Goal: Communication & Community: Answer question/provide support

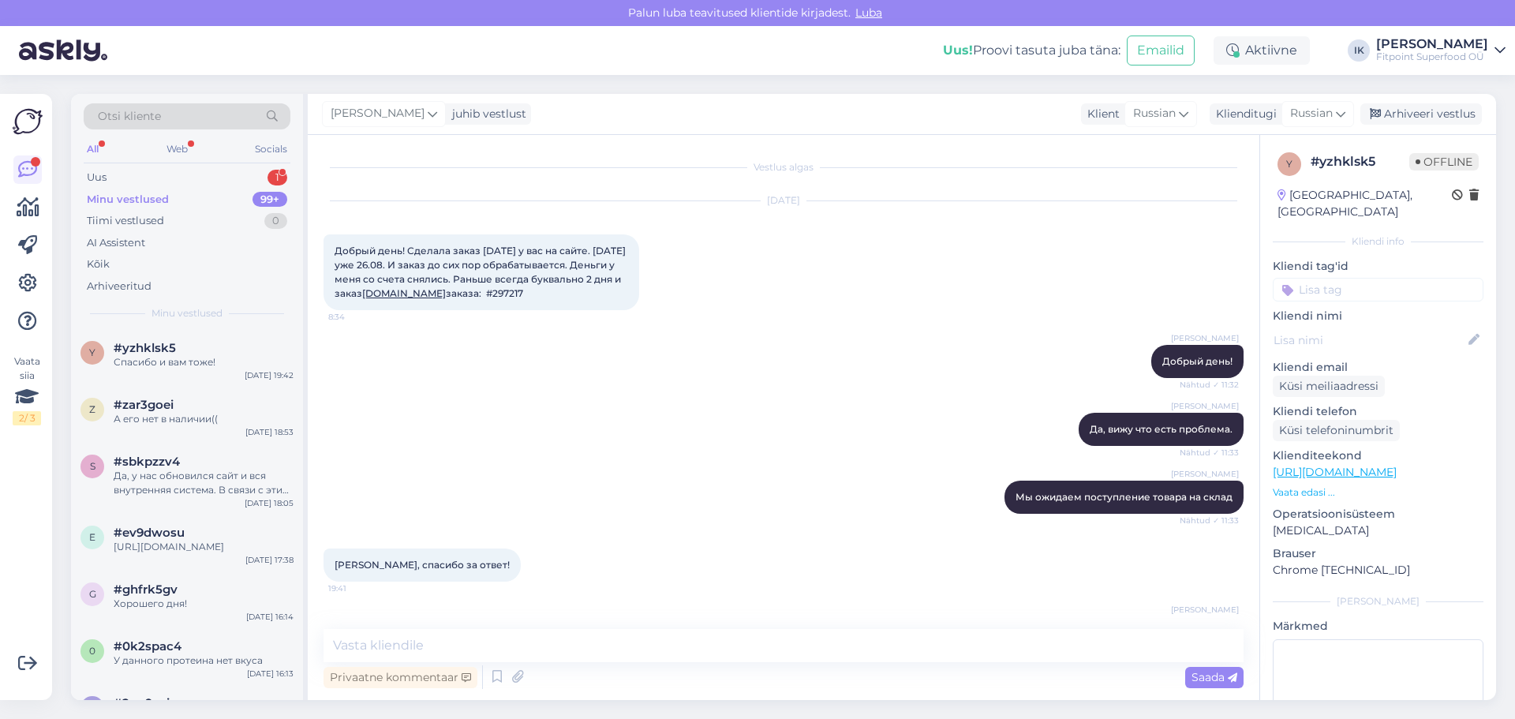
click at [131, 183] on div "Uus 1" at bounding box center [187, 177] width 207 height 22
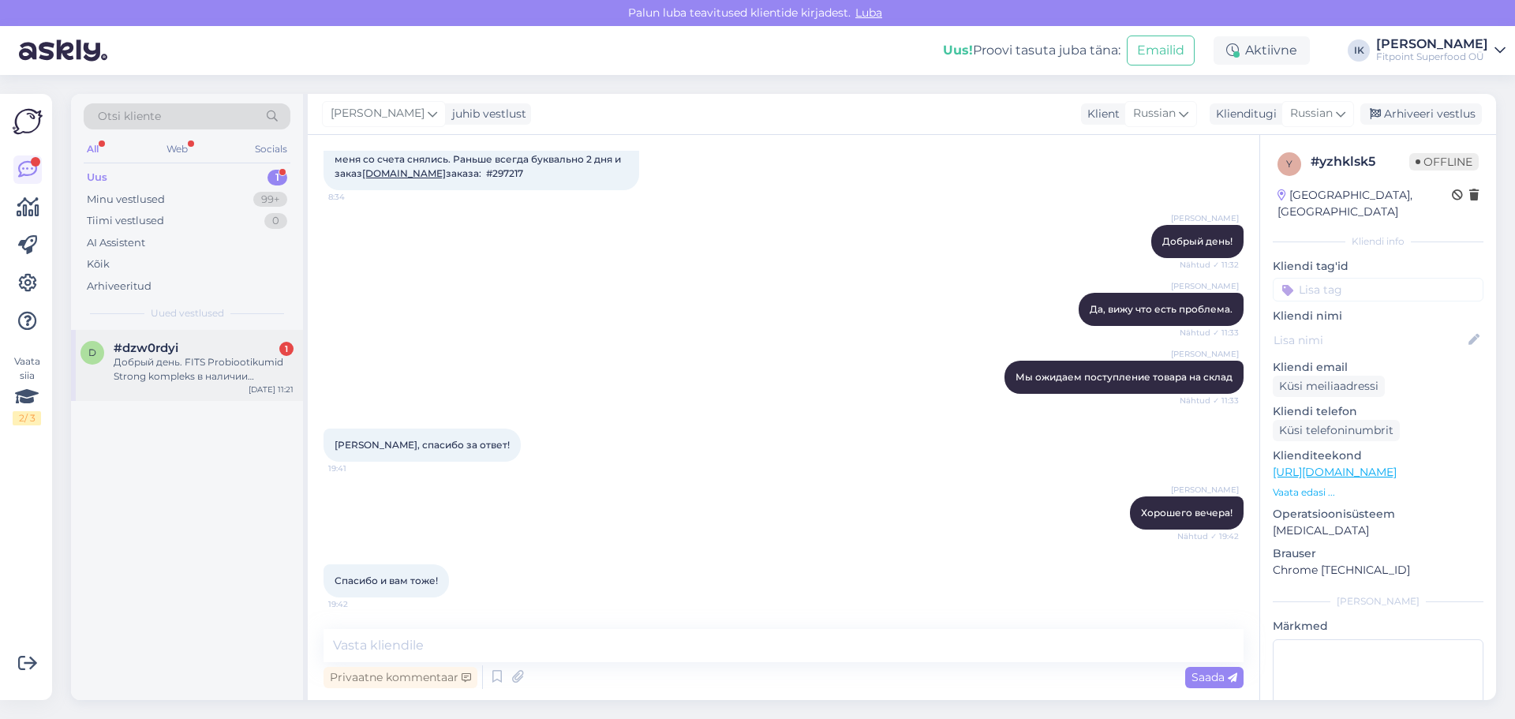
click at [197, 371] on div "Добрый день. FITS Probiootikumid Strong kompleks в наличии имеются? На [GEOGRAP…" at bounding box center [204, 369] width 180 height 28
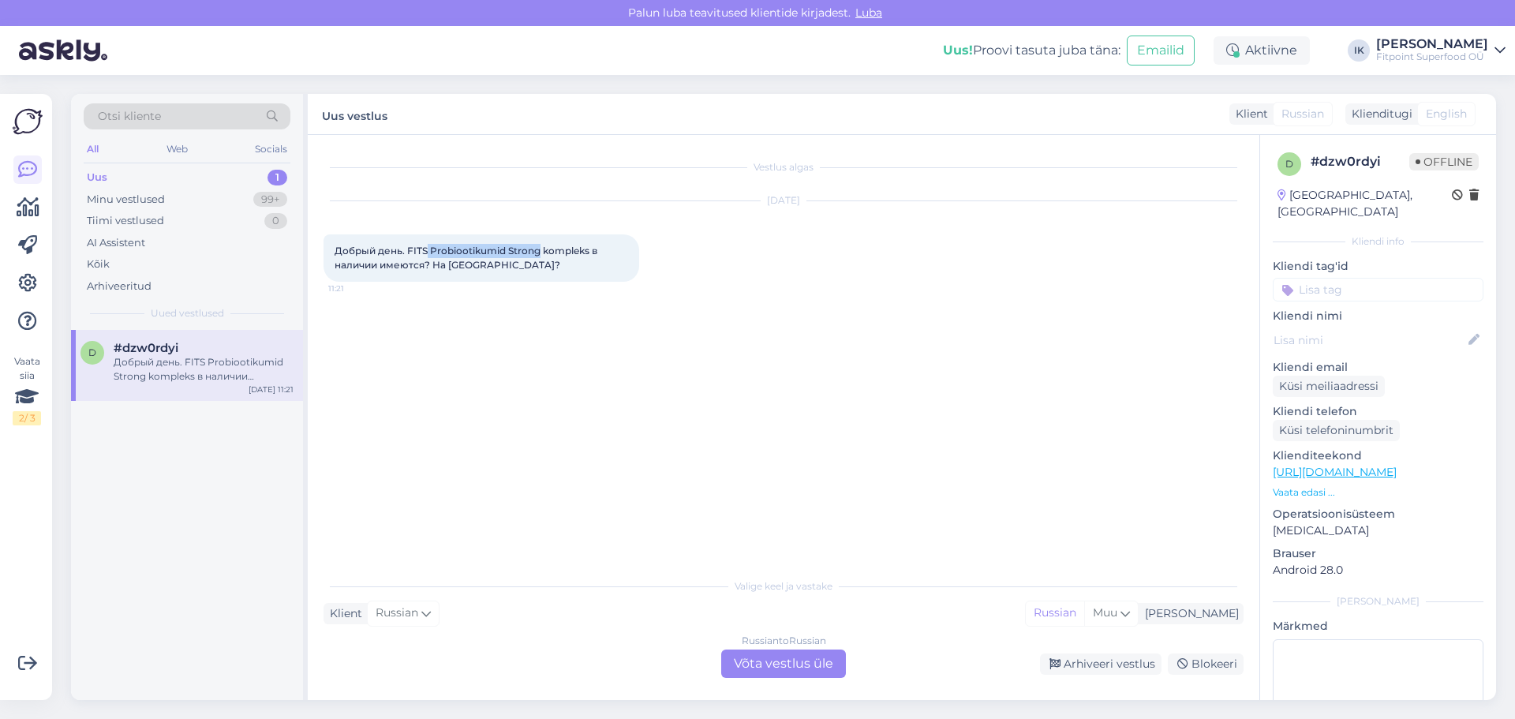
drag, startPoint x: 540, startPoint y: 250, endPoint x: 428, endPoint y: 252, distance: 112.8
click at [428, 252] on span "Добрый день. FITS Probiootikumid Strong kompleks в наличии имеются? На [GEOGRAP…" at bounding box center [467, 258] width 265 height 26
copy span "Probiootikumid Strong"
click at [764, 655] on div "Russian to Russian Võta vestlus üle" at bounding box center [783, 663] width 125 height 28
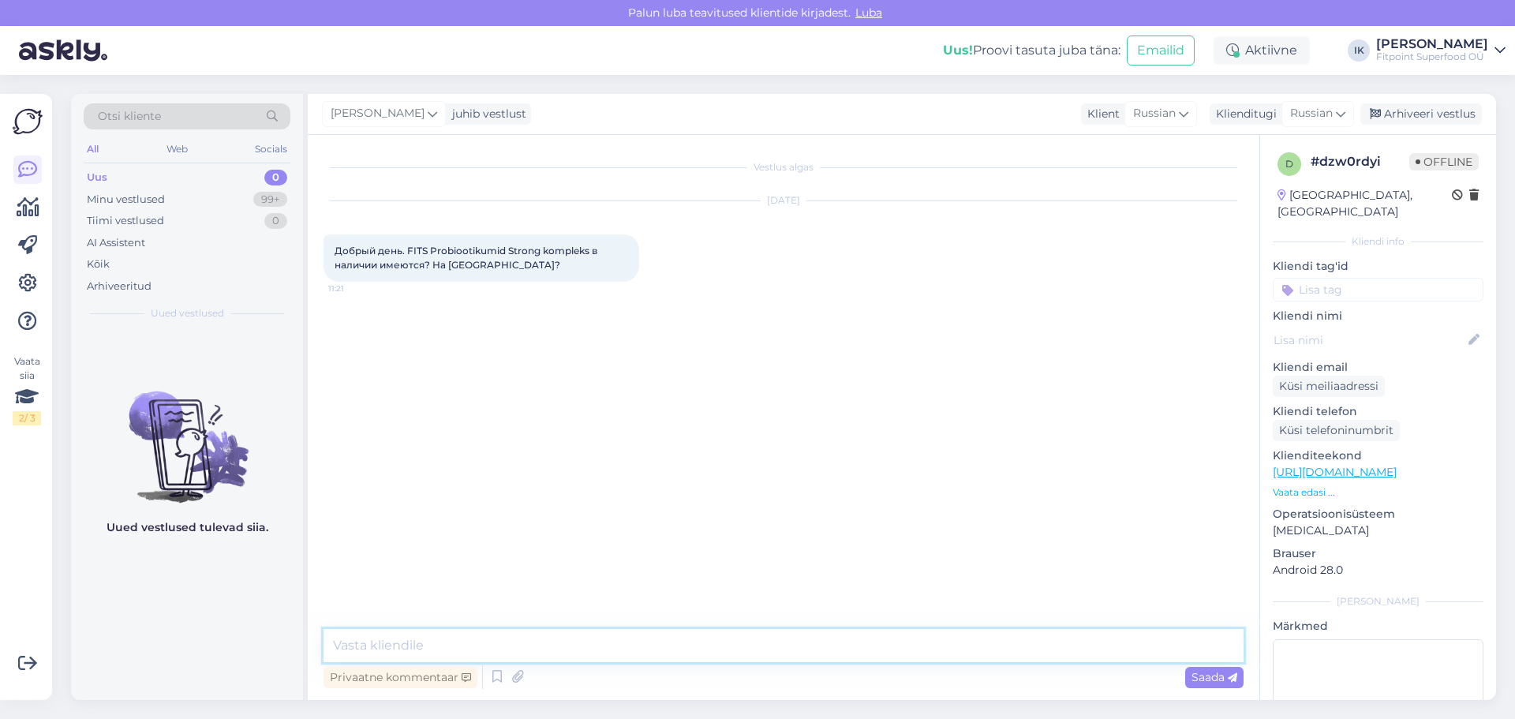
click at [709, 634] on textarea at bounding box center [783, 645] width 920 height 33
type textarea "д"
type textarea "Добрый день!"
type textarea "Да, есть. Теперь на нашем сайте вы можете тоже видеть наличие"
